Goal: Transaction & Acquisition: Purchase product/service

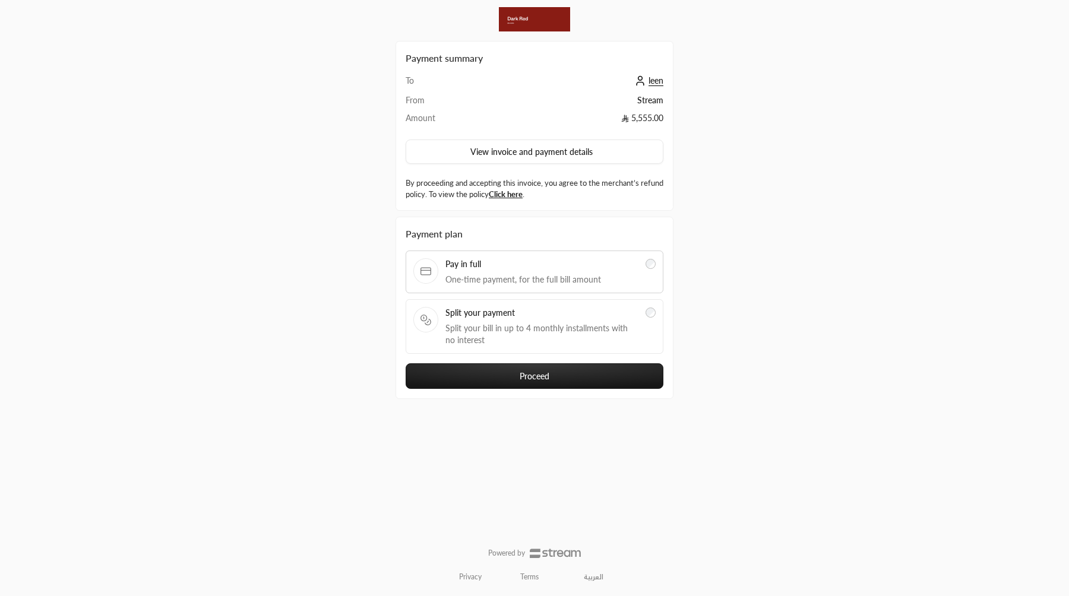
click at [593, 321] on div "Split your payment Split your bill in up to 4 monthly installments with no inte…" at bounding box center [541, 326] width 193 height 39
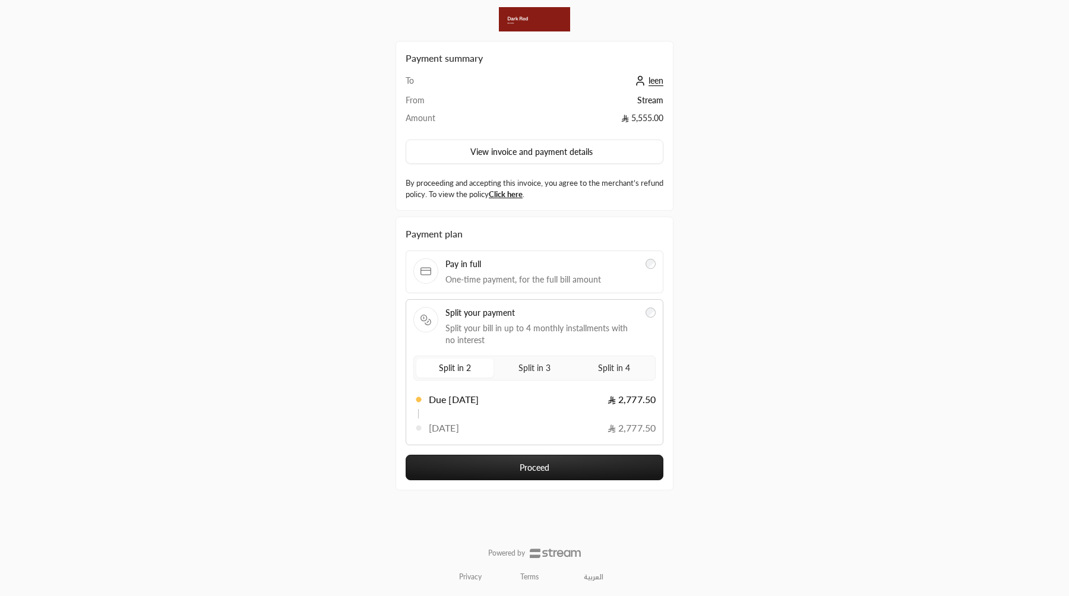
click at [626, 372] on span "Split in 4" at bounding box center [614, 367] width 37 height 15
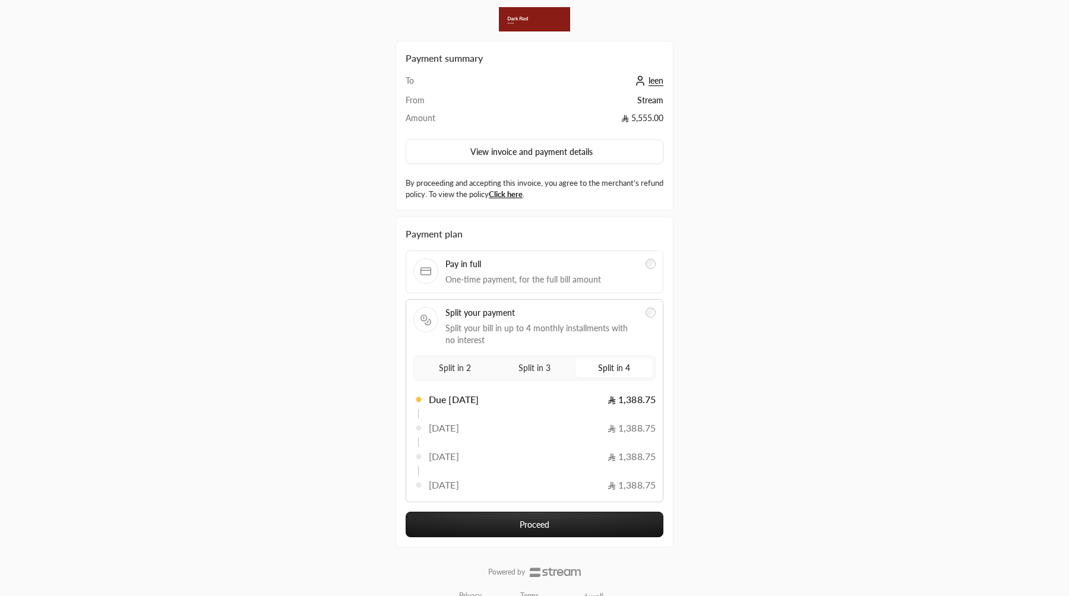
click at [610, 513] on button "Proceed" at bounding box center [535, 525] width 258 height 26
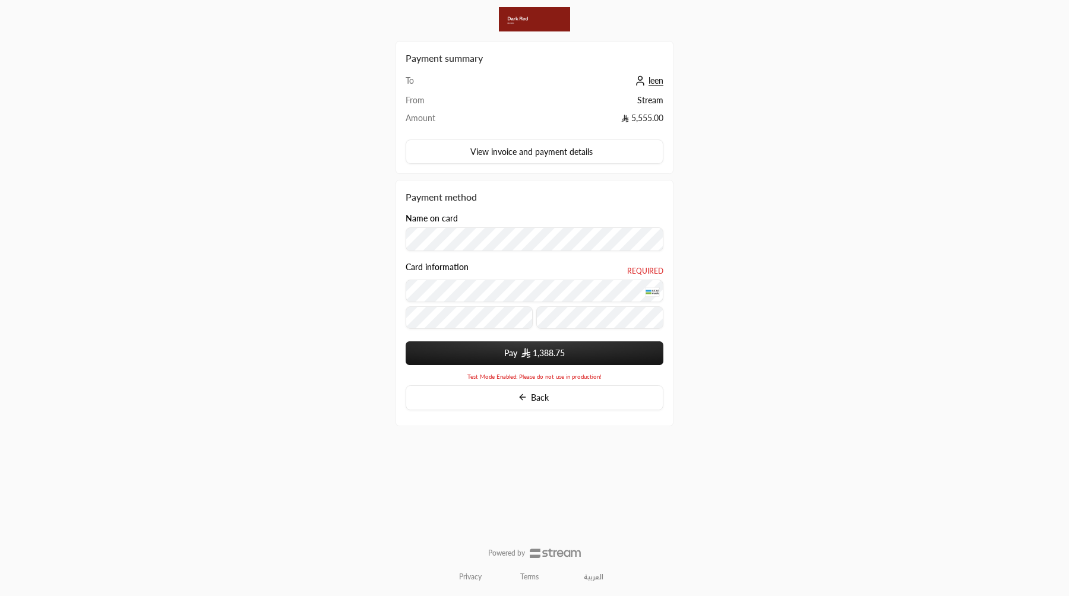
click at [533, 344] on button "Pay 1,388.75" at bounding box center [535, 353] width 258 height 24
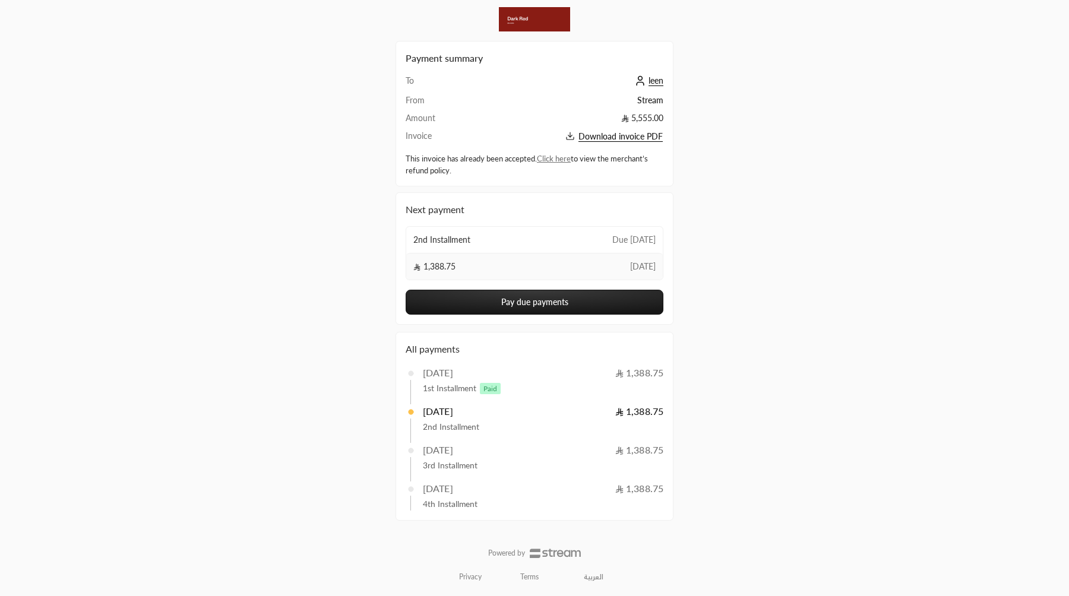
click at [552, 306] on button "Pay due payments" at bounding box center [535, 302] width 258 height 25
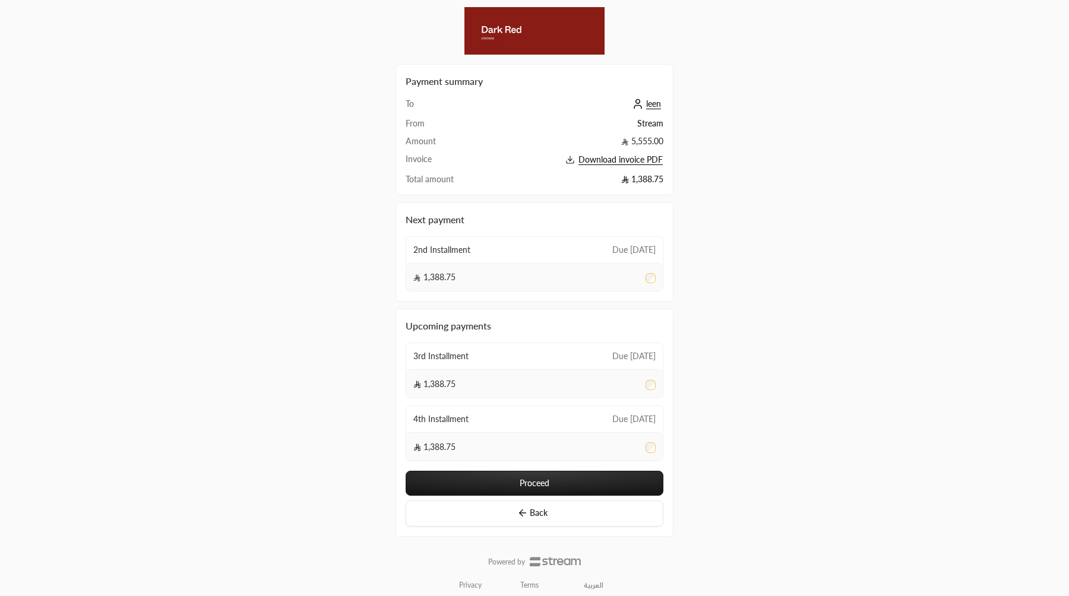
click at [558, 366] on div "3rd Installment Due in 52 days" at bounding box center [534, 356] width 257 height 26
click at [574, 474] on button "Proceed" at bounding box center [535, 483] width 258 height 25
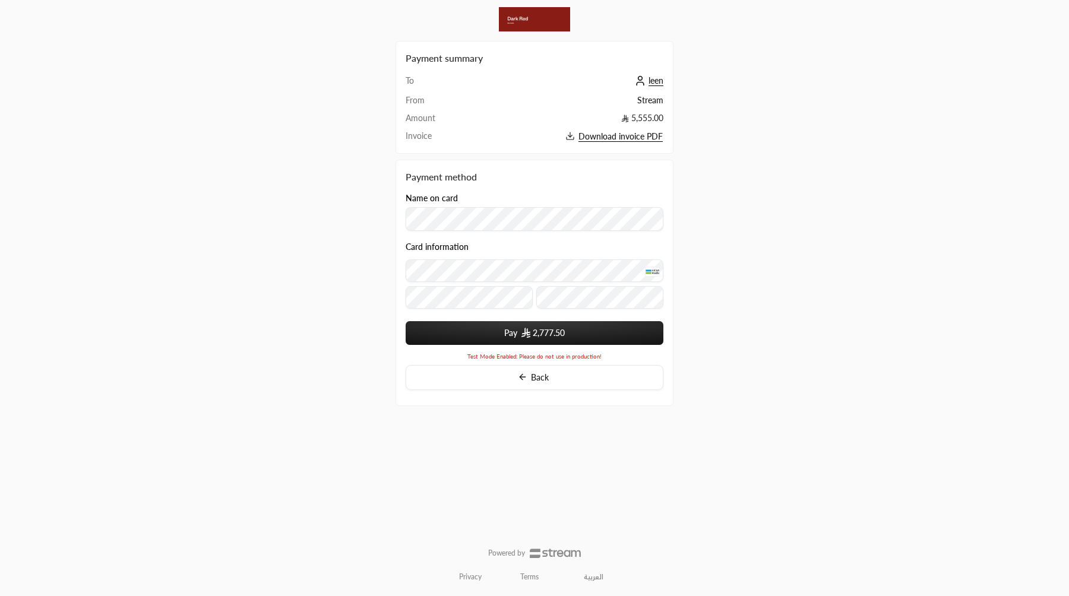
click at [406, 321] on button "Pay 2,777.50" at bounding box center [535, 333] width 258 height 24
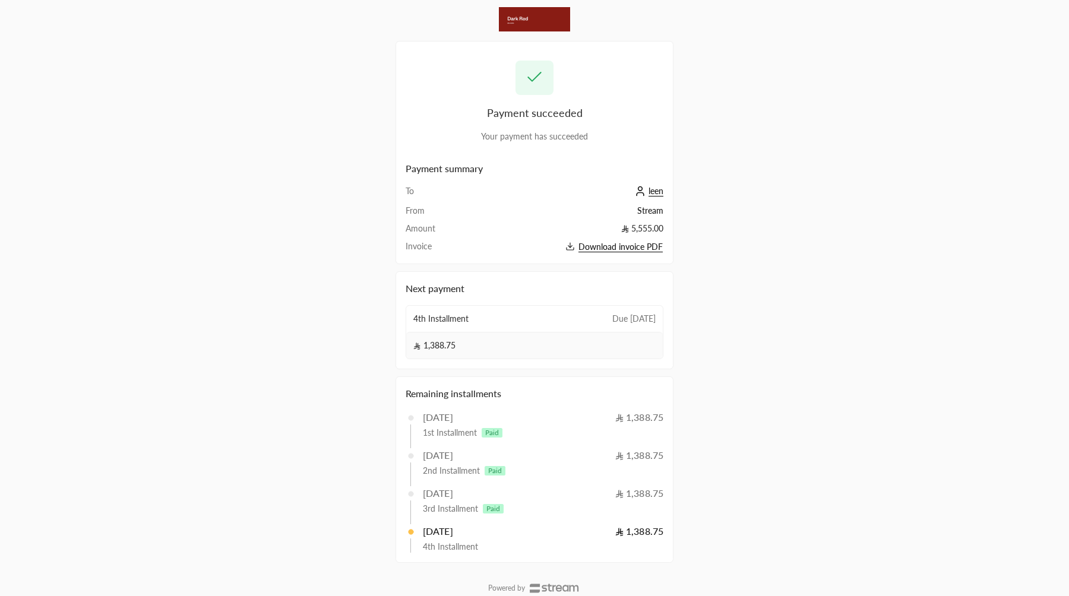
scroll to position [8, 0]
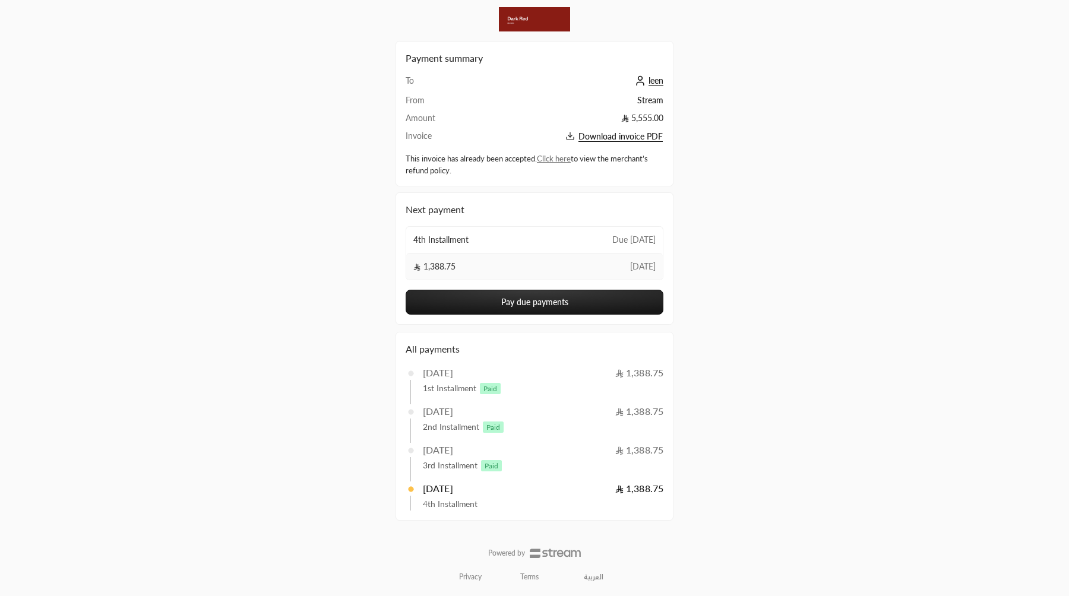
click at [556, 312] on button "Pay due payments" at bounding box center [535, 302] width 258 height 25
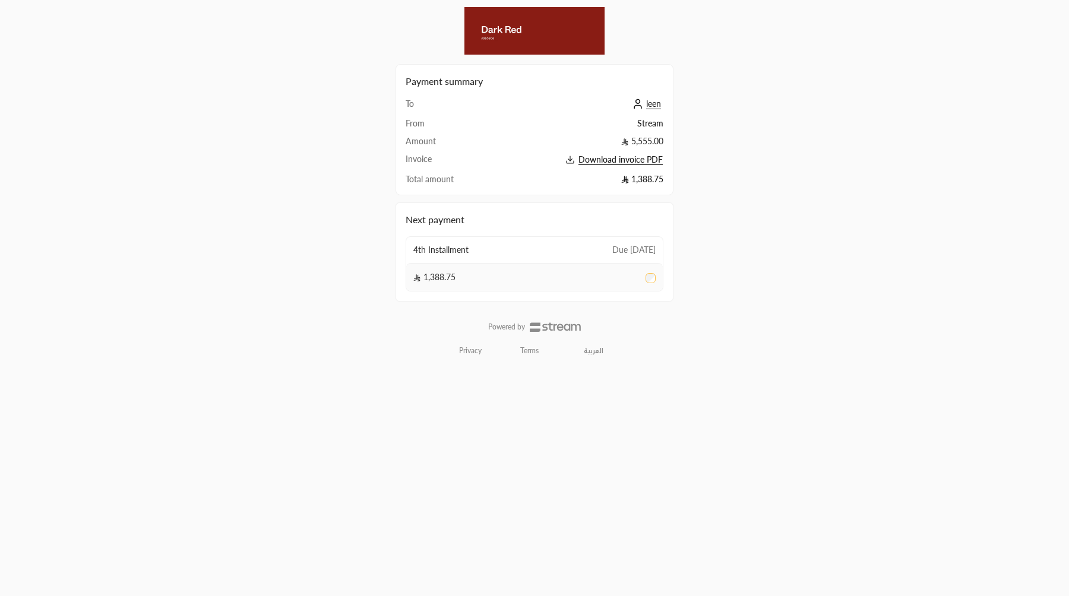
click at [335, 124] on div "Payment summary To leen From Stream Amount 5,555.00 Invoice Download invoice PD…" at bounding box center [534, 298] width 534 height 596
